Goal: Ask a question

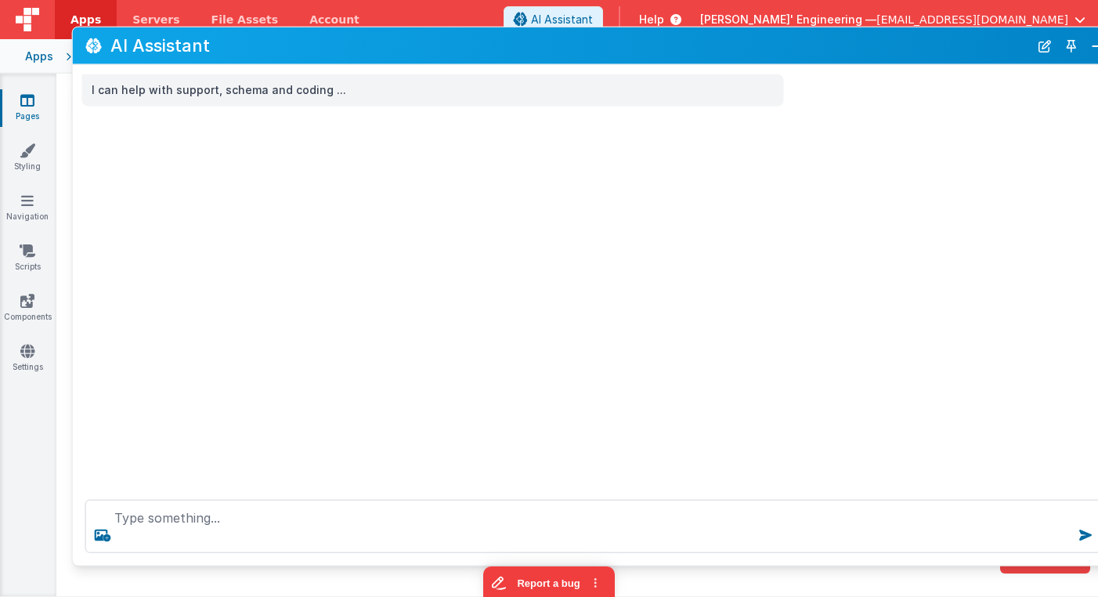
click at [1051, 48] on button "Toggle Pin" at bounding box center [1072, 45] width 22 height 22
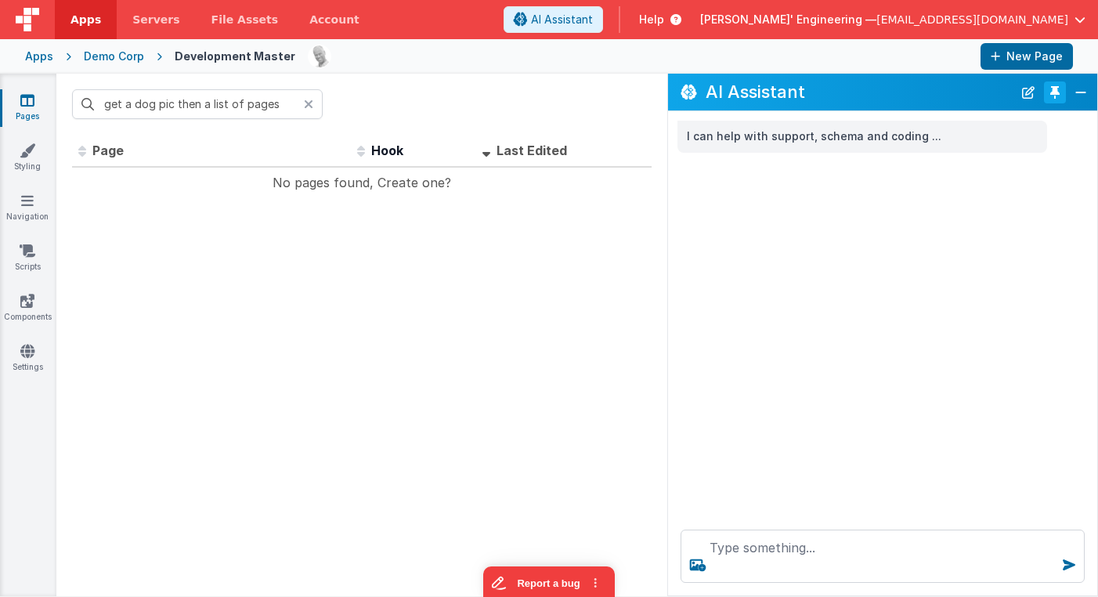
click at [1051, 96] on button "Toggle Pin" at bounding box center [1055, 92] width 22 height 22
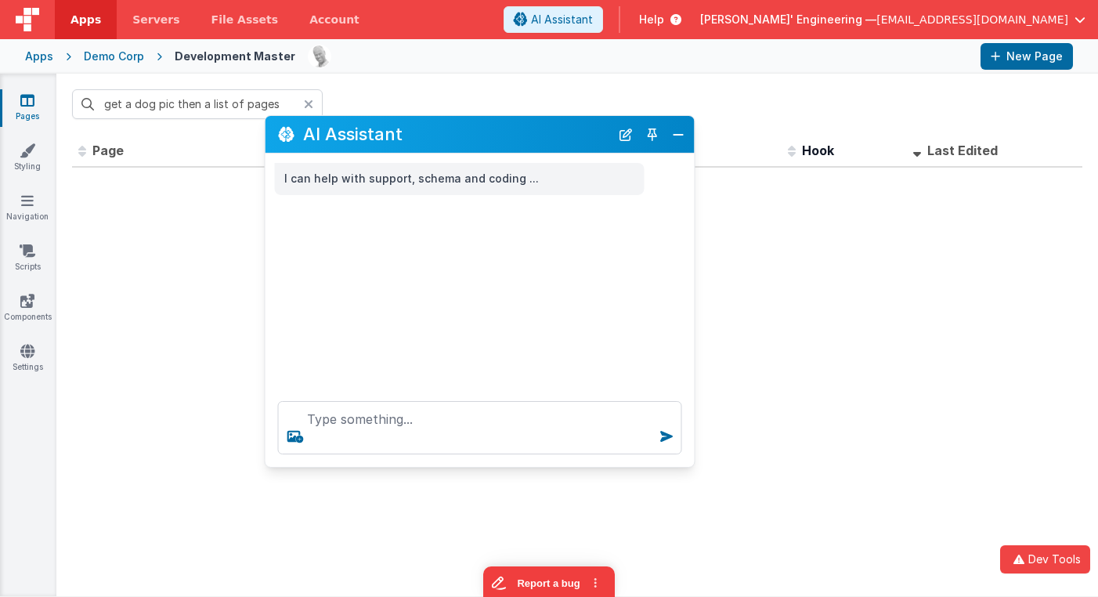
drag, startPoint x: 186, startPoint y: 255, endPoint x: 437, endPoint y: 136, distance: 278.2
click at [437, 136] on h2 "AI Assistant" at bounding box center [456, 134] width 307 height 19
click at [312, 107] on icon at bounding box center [308, 104] width 9 height 13
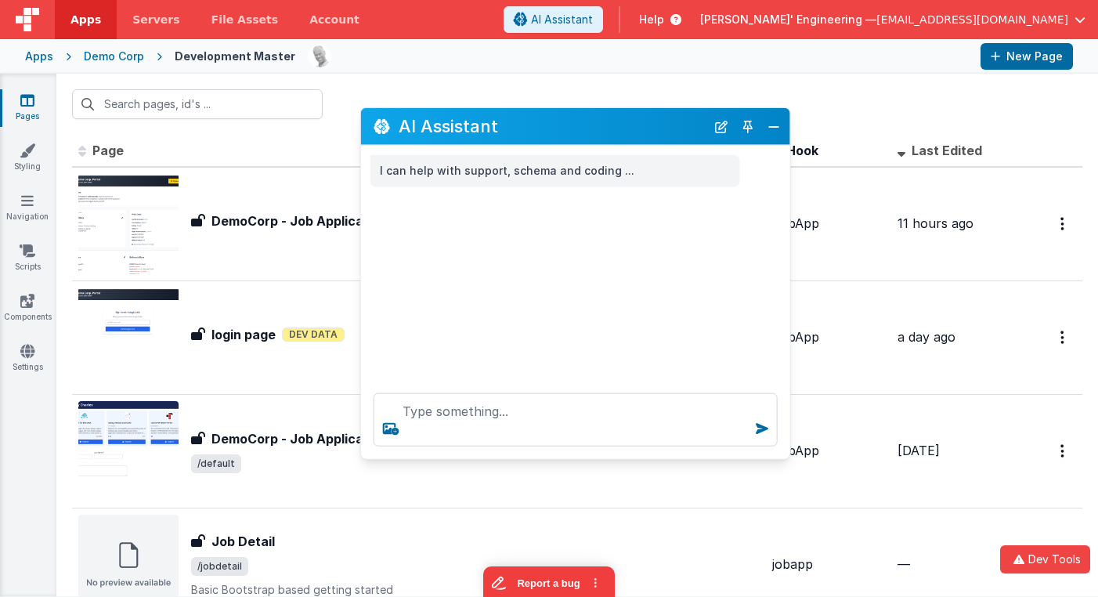
drag, startPoint x: 375, startPoint y: 132, endPoint x: 477, endPoint y: 122, distance: 102.3
click at [477, 122] on h2 "AI Assistant" at bounding box center [552, 126] width 307 height 19
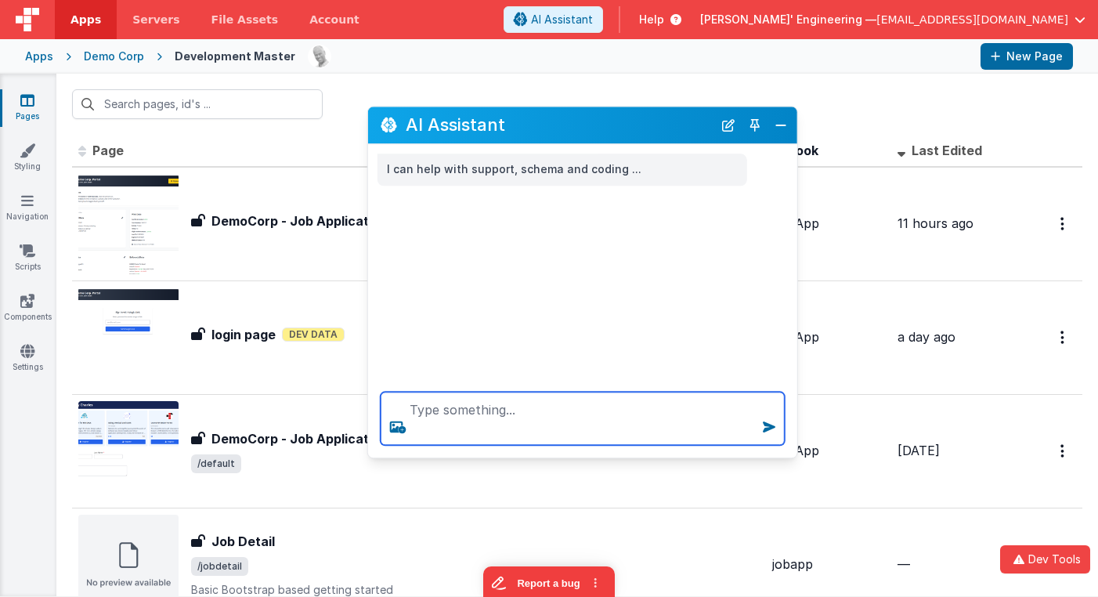
click at [454, 399] on textarea at bounding box center [583, 418] width 404 height 53
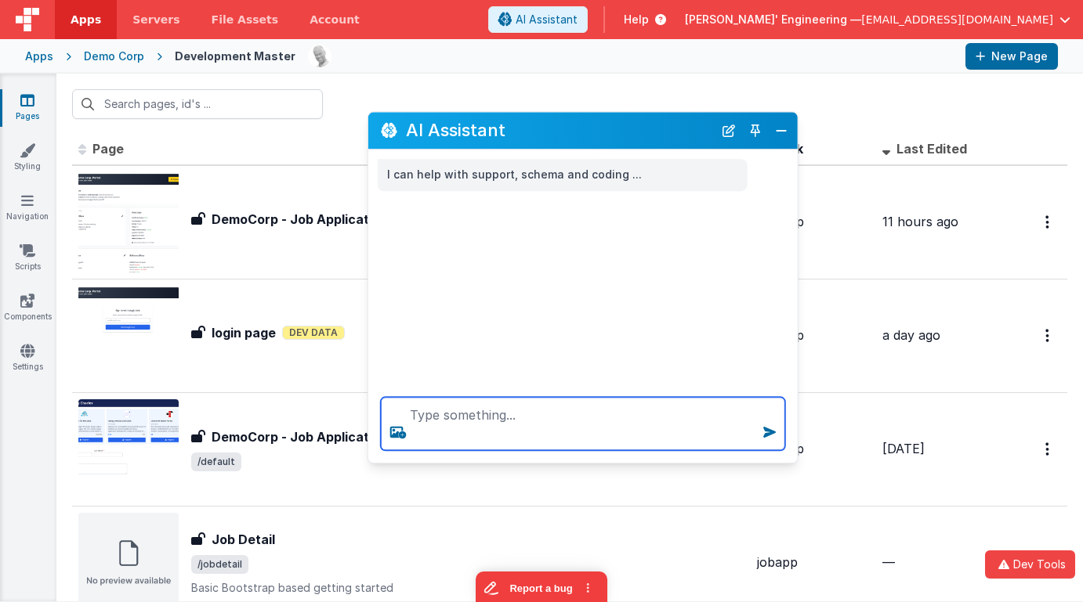
scroll to position [5, 0]
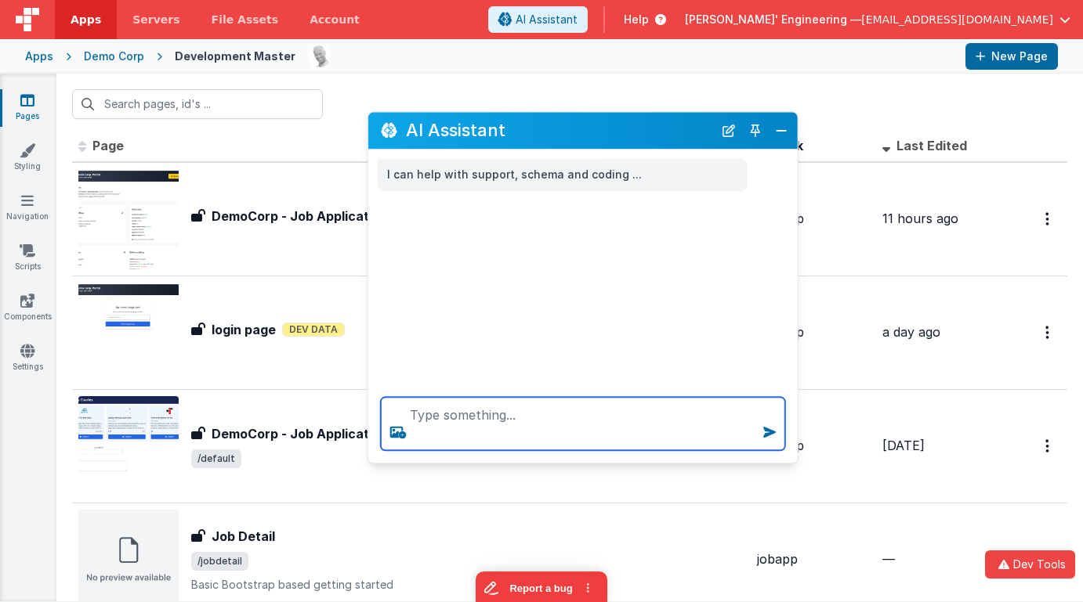
click at [624, 416] on textarea at bounding box center [583, 423] width 404 height 53
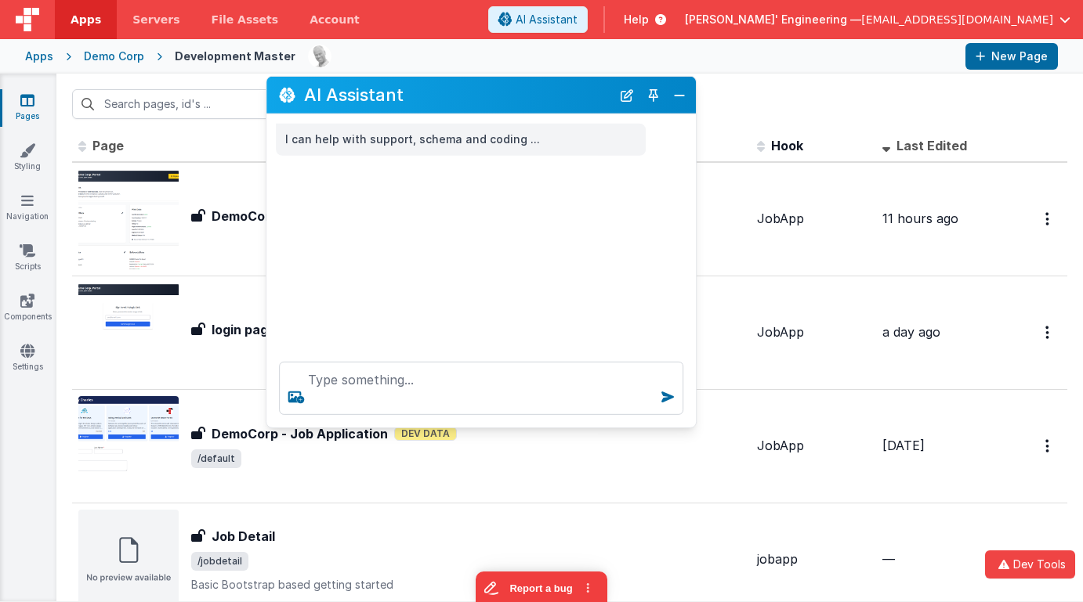
drag, startPoint x: 663, startPoint y: 129, endPoint x: 600, endPoint y: 197, distance: 92.6
click at [562, 94] on h2 "AI Assistant" at bounding box center [457, 94] width 307 height 19
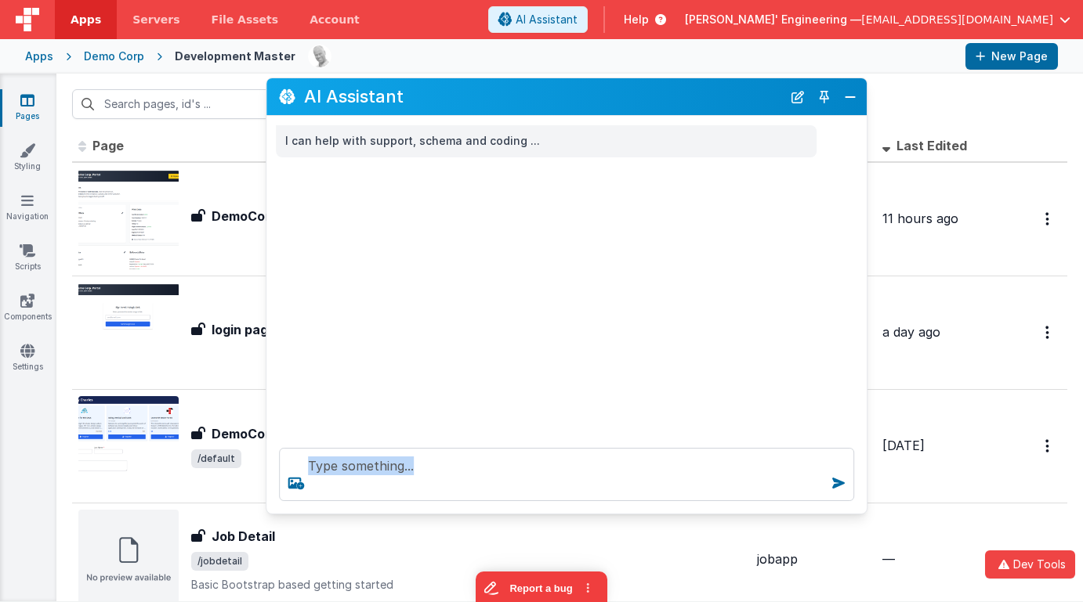
drag, startPoint x: 689, startPoint y: 424, endPoint x: 860, endPoint y: 508, distance: 190.6
click at [860, 508] on div at bounding box center [566, 475] width 600 height 78
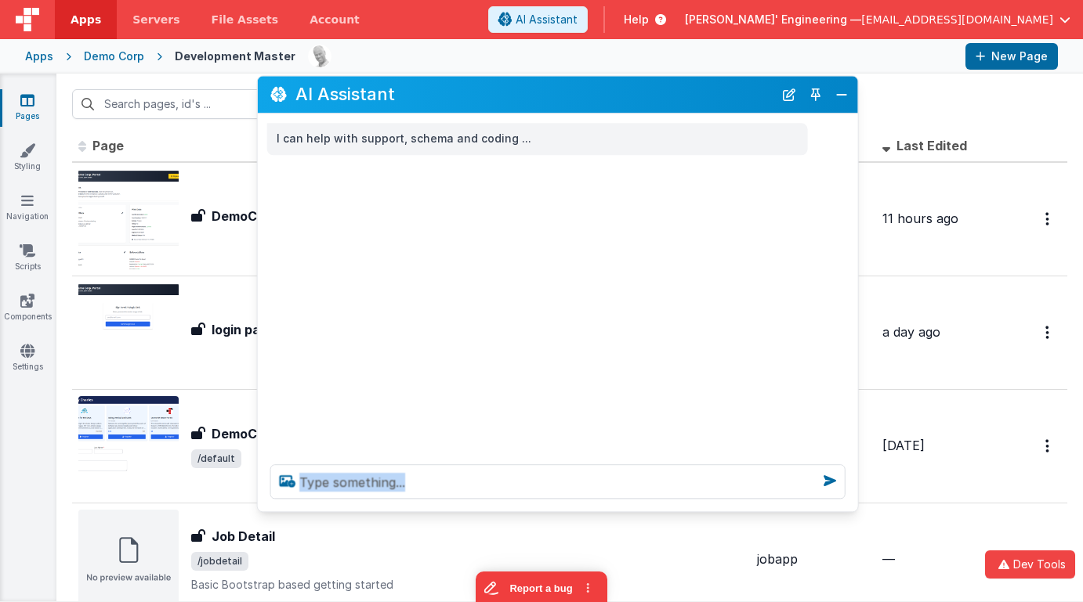
drag, startPoint x: 593, startPoint y: 92, endPoint x: 584, endPoint y: 90, distance: 9.5
click at [584, 90] on h2 "AI Assistant" at bounding box center [534, 94] width 478 height 19
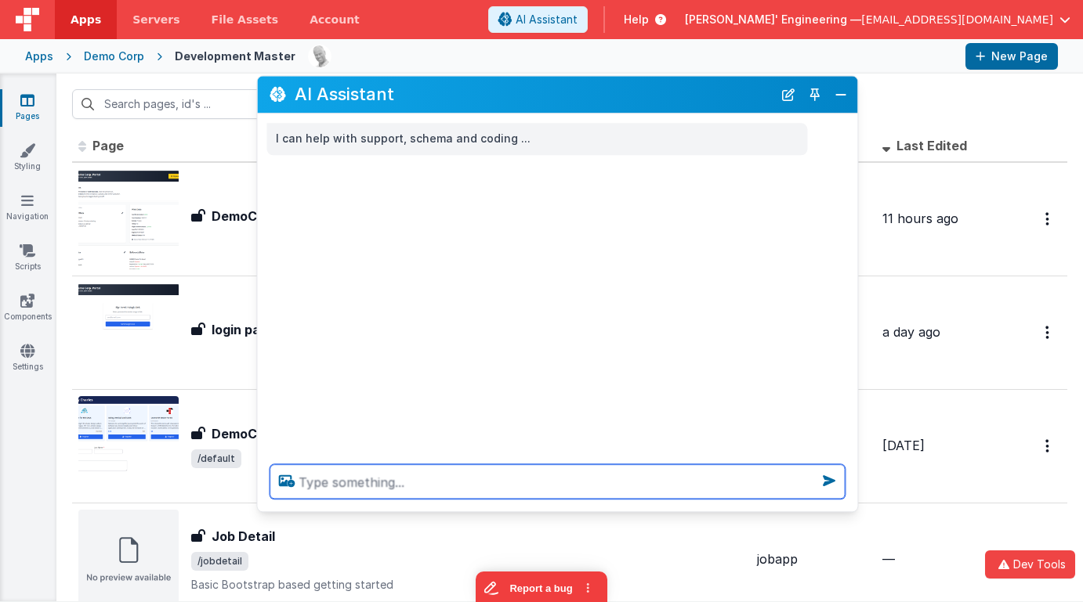
click at [463, 487] on textarea at bounding box center [556, 482] width 575 height 34
type textarea "do you have a get guides tool"
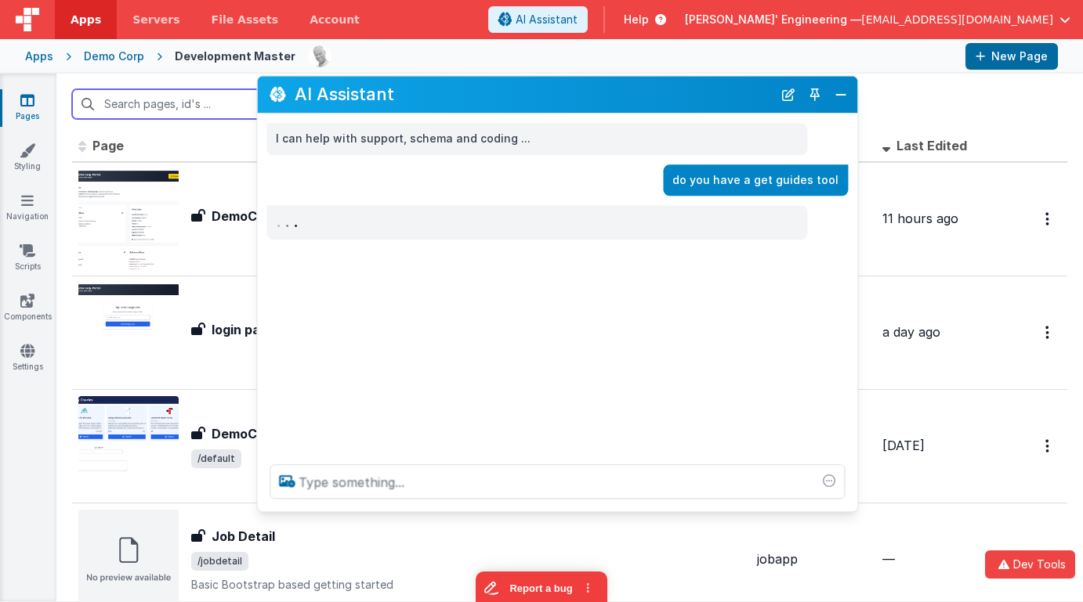
drag, startPoint x: 684, startPoint y: 179, endPoint x: 849, endPoint y: 176, distance: 165.3
click at [849, 176] on div "do you have a get guides tool" at bounding box center [557, 181] width 600 height 32
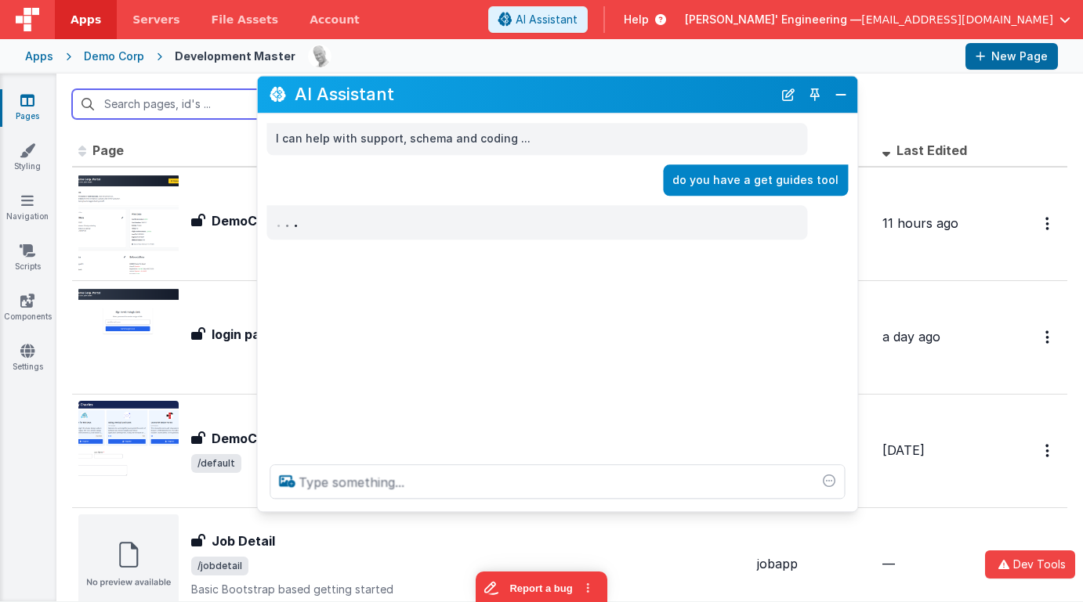
scroll to position [0, 0]
click at [785, 88] on button "New Chat" at bounding box center [788, 95] width 22 height 22
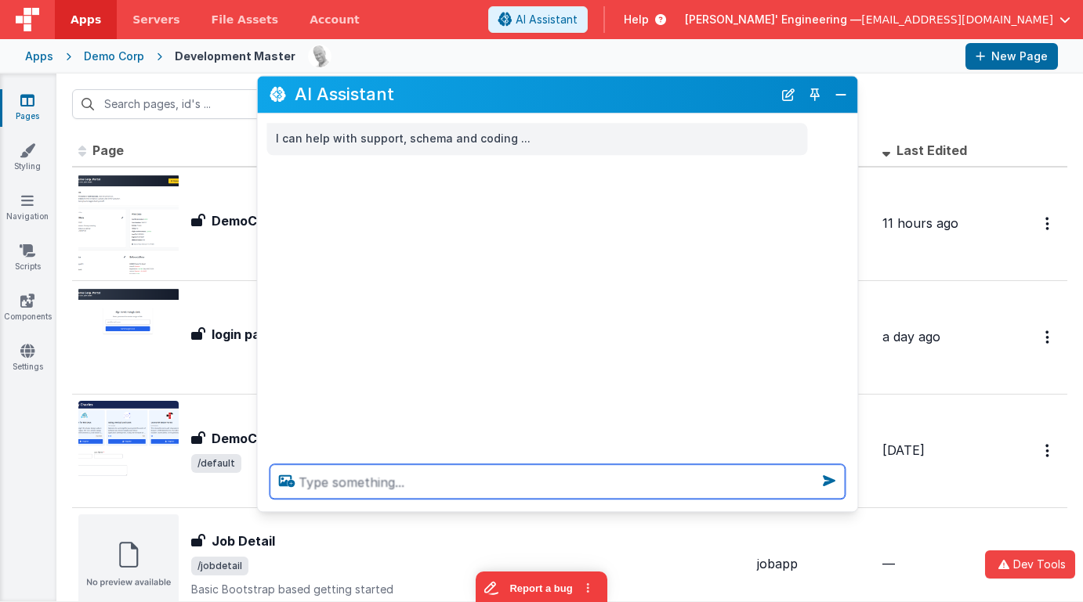
click at [602, 481] on textarea at bounding box center [556, 482] width 575 height 34
type textarea "e"
type textarea "hello"
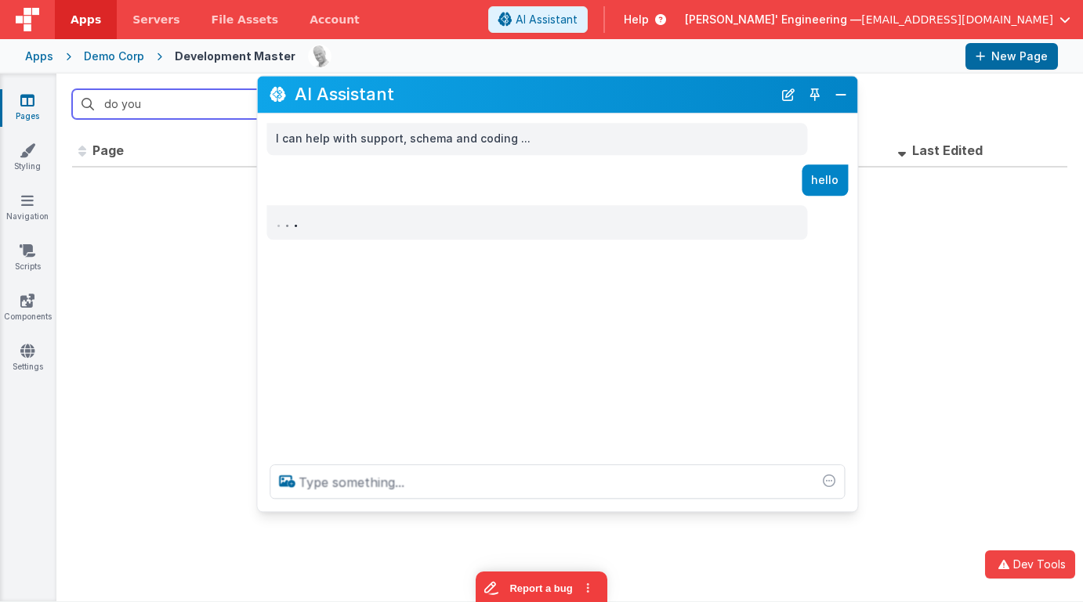
type input "do you"
click at [789, 95] on button "New Chat" at bounding box center [788, 95] width 22 height 22
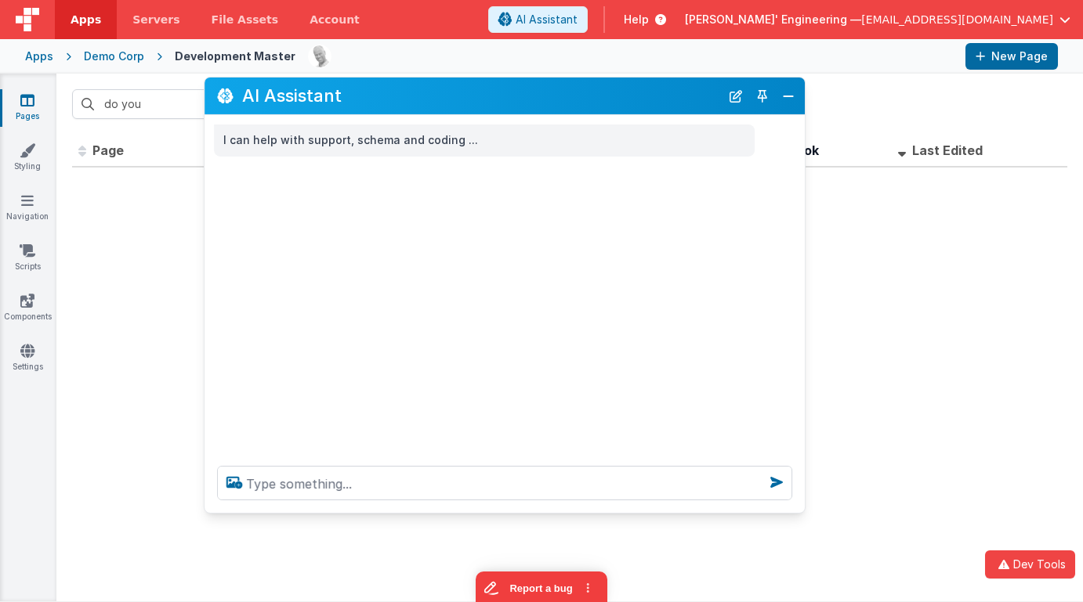
drag, startPoint x: 733, startPoint y: 94, endPoint x: 680, endPoint y: 95, distance: 53.3
click at [680, 95] on h2 "AI Assistant" at bounding box center [481, 95] width 478 height 19
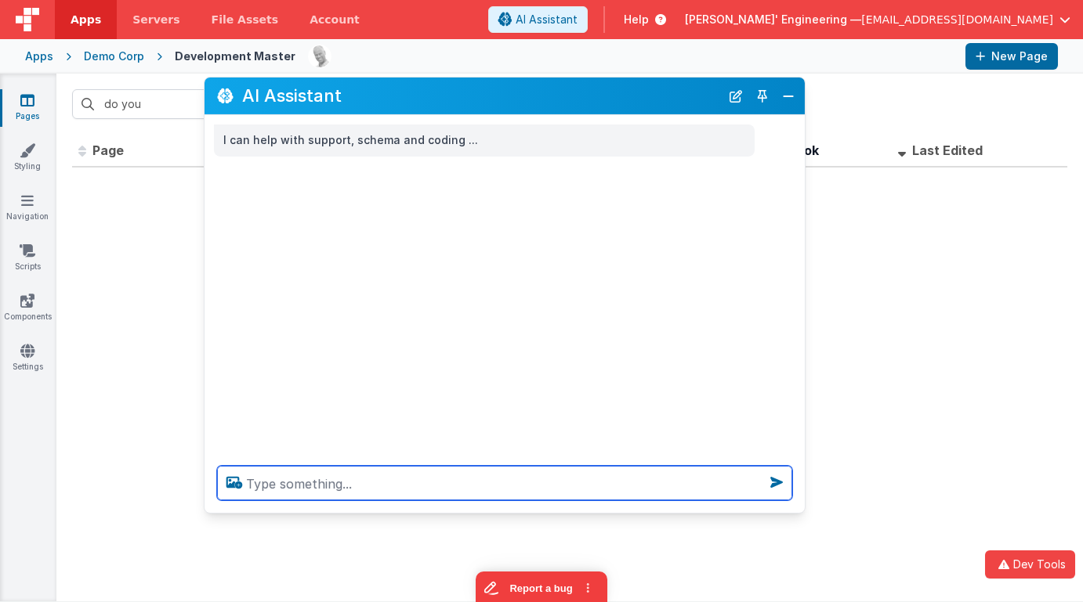
click at [421, 490] on textarea at bounding box center [504, 483] width 575 height 34
type textarea "hello"
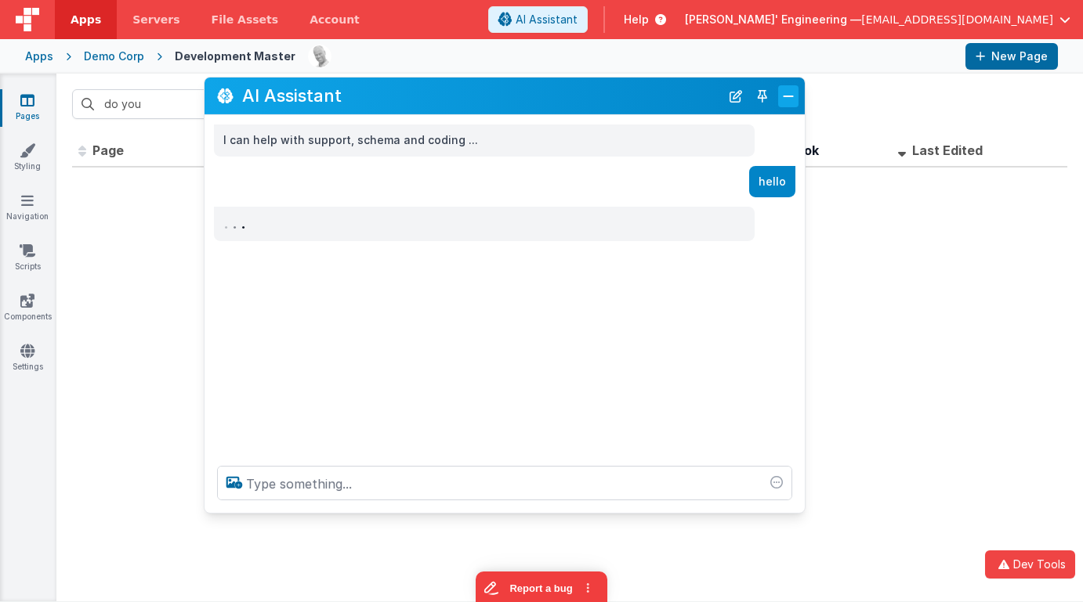
click at [792, 98] on button "Close" at bounding box center [788, 96] width 20 height 22
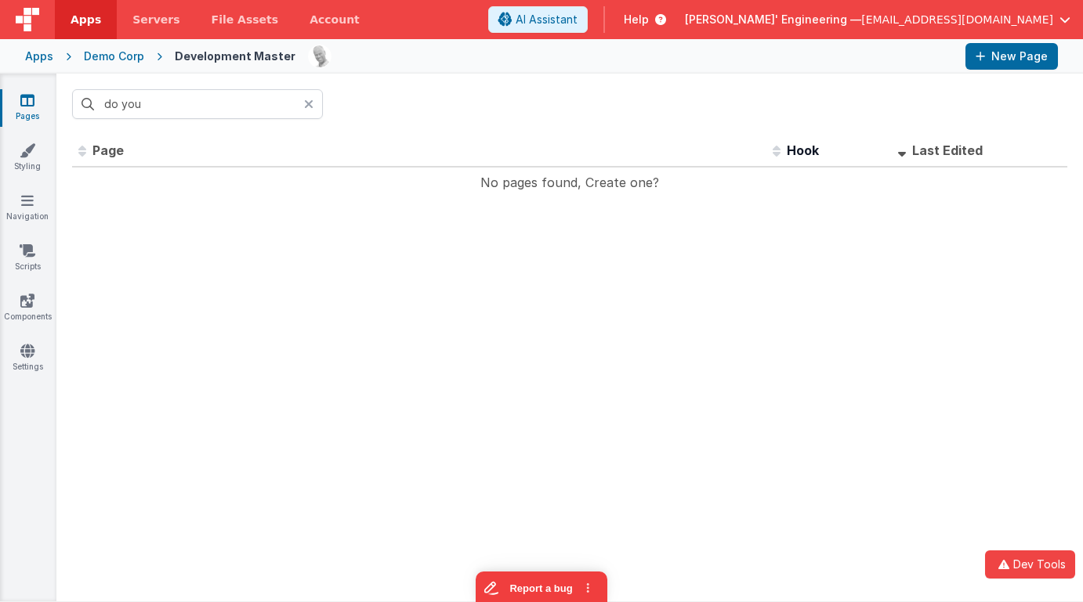
click at [122, 62] on div "Demo Corp" at bounding box center [114, 57] width 60 height 16
